Goal: Use online tool/utility: Utilize a website feature to perform a specific function

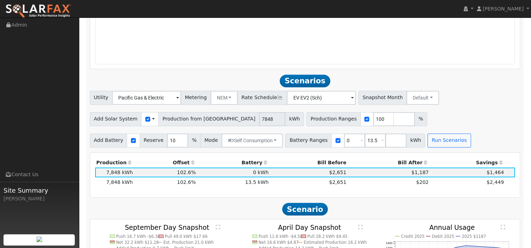
scroll to position [625, 0]
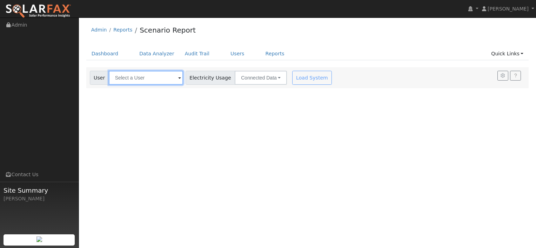
click at [157, 78] on input "text" at bounding box center [146, 78] width 74 height 14
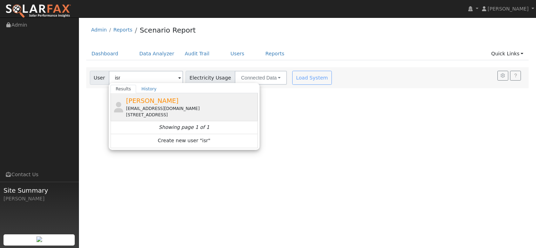
click at [148, 107] on div "[EMAIL_ADDRESS][DOMAIN_NAME]" at bounding box center [191, 109] width 130 height 6
type input "[PERSON_NAME]"
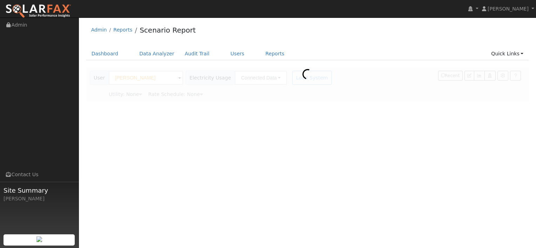
type input "Pacific Gas & Electric"
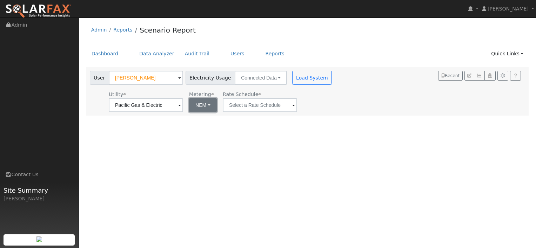
click at [203, 105] on button "NEM" at bounding box center [203, 105] width 28 height 14
click at [202, 132] on link "NBT" at bounding box center [209, 131] width 49 height 10
type input "E-ELEC"
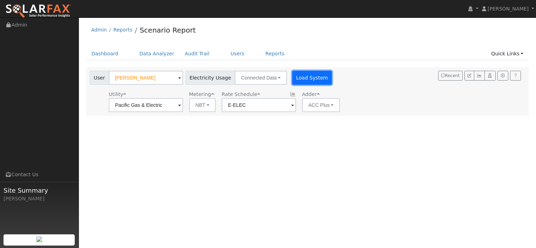
click at [297, 76] on button "Load System" at bounding box center [312, 78] width 40 height 14
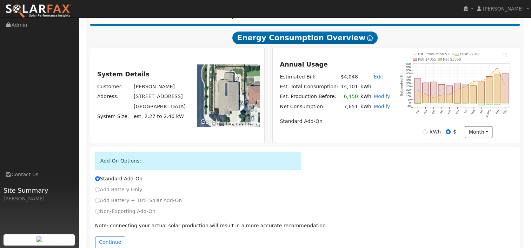
scroll to position [127, 0]
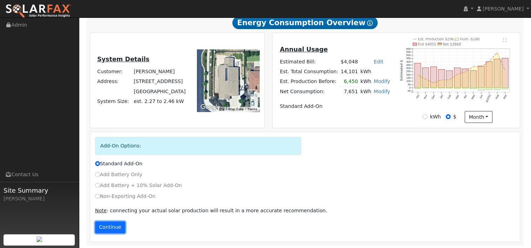
click at [105, 229] on button "Continue" at bounding box center [110, 228] width 30 height 12
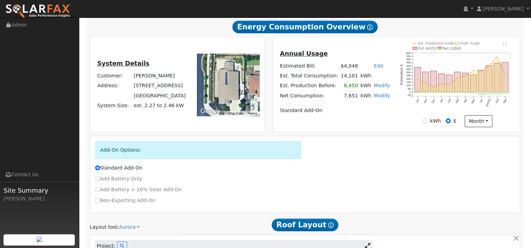
scroll to position [122, 0]
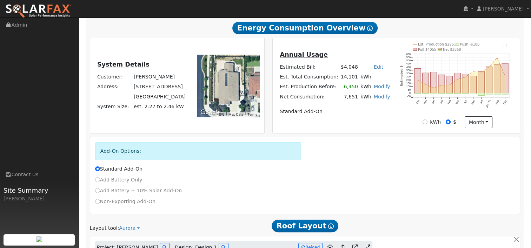
type input "8141"
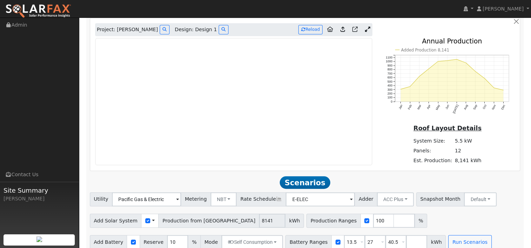
scroll to position [348, 0]
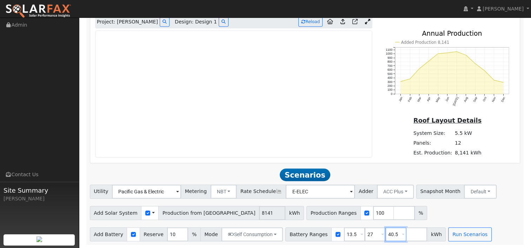
click at [385, 236] on input "40.5" at bounding box center [395, 235] width 21 height 14
click at [131, 234] on input "checkbox" at bounding box center [133, 234] width 5 height 5
checkbox input "false"
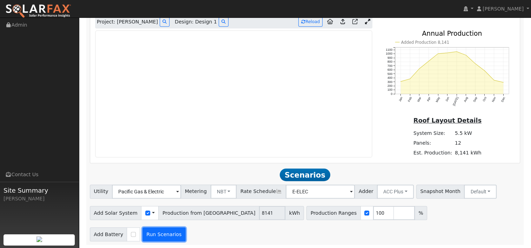
click at [164, 233] on button "Run Scenarios" at bounding box center [163, 235] width 43 height 14
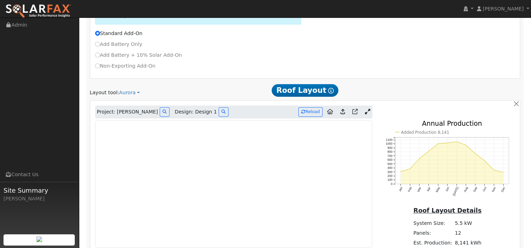
scroll to position [319, 0]
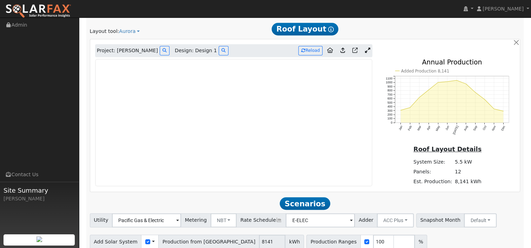
click at [369, 50] on icon at bounding box center [366, 50] width 5 height 5
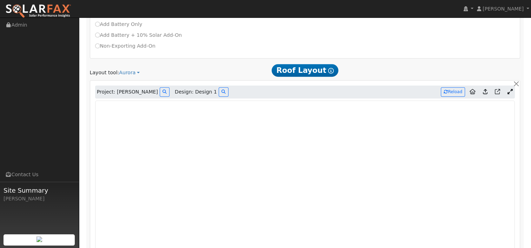
scroll to position [318, 0]
